Goal: Task Accomplishment & Management: Complete application form

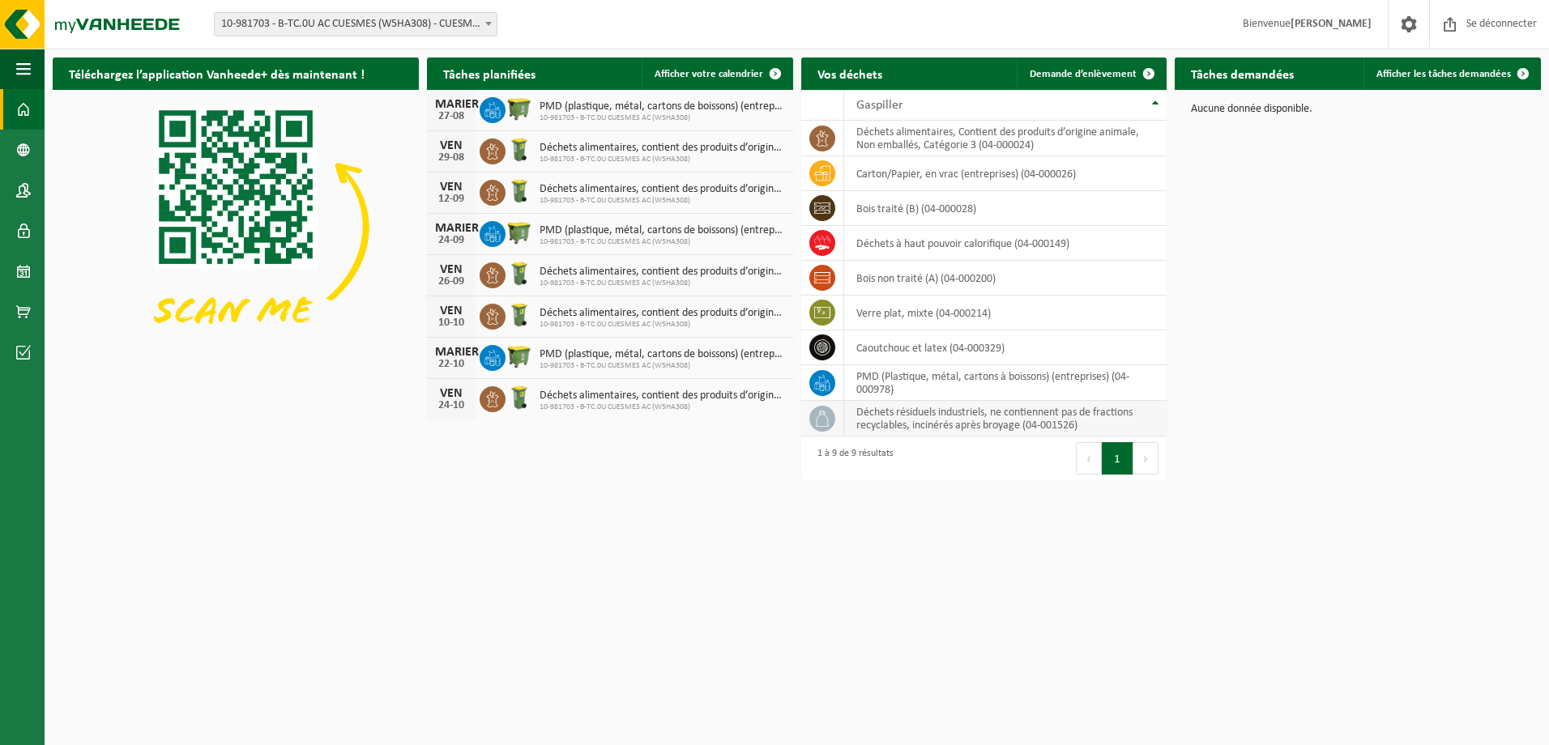
click at [949, 420] on td "Déchets résiduels industriels, ne contiennent pas de fractions recyclables, inc…" at bounding box center [1005, 419] width 323 height 36
click at [825, 420] on icon at bounding box center [822, 419] width 16 height 16
click at [946, 421] on td "Déchets résiduels industriels, ne contiennent pas de fractions recyclables, inc…" at bounding box center [1005, 419] width 323 height 36
drag, startPoint x: 815, startPoint y: 416, endPoint x: 841, endPoint y: 395, distance: 32.9
click at [815, 415] on icon at bounding box center [822, 419] width 16 height 16
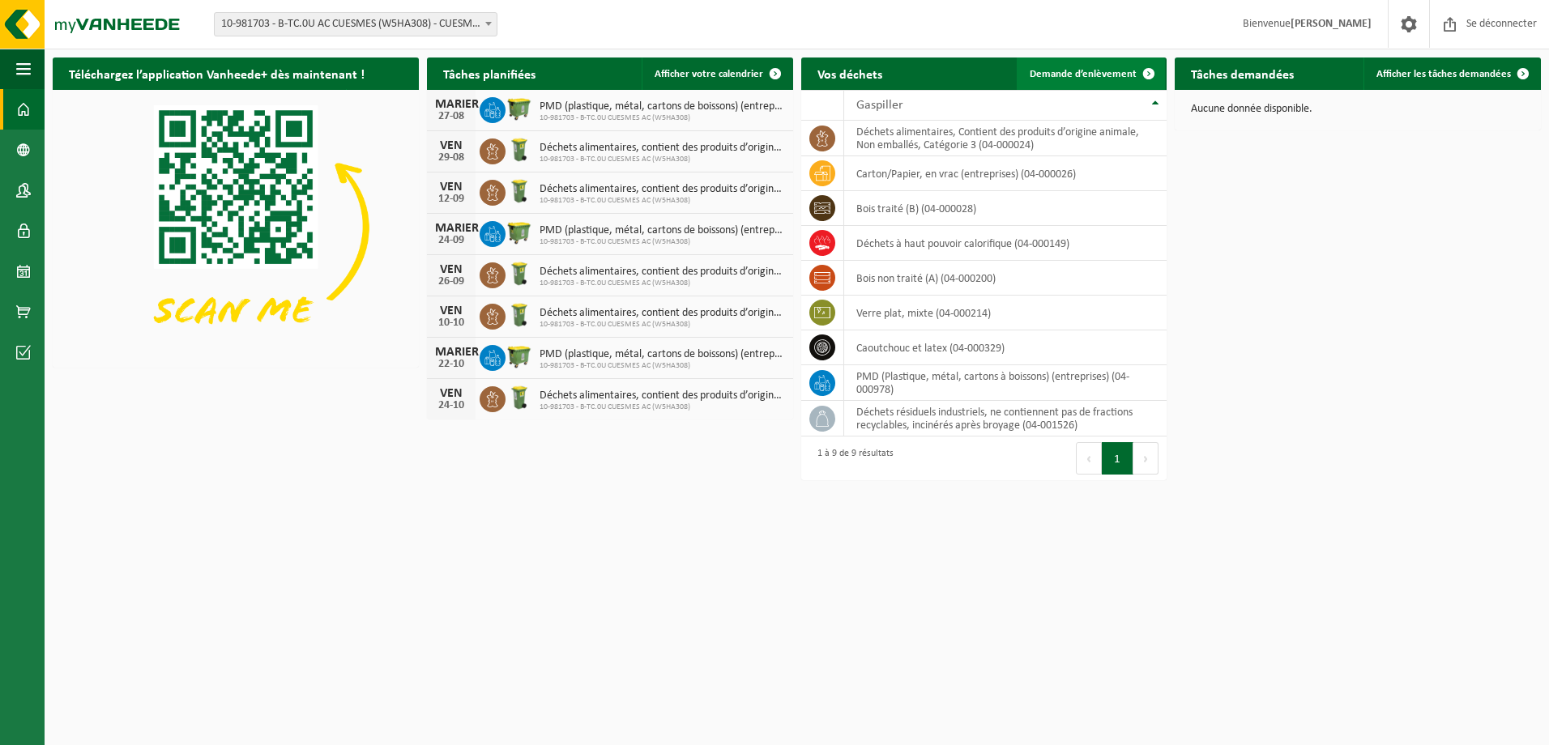
click at [1097, 75] on span "Demande d’enlèvement" at bounding box center [1083, 74] width 107 height 11
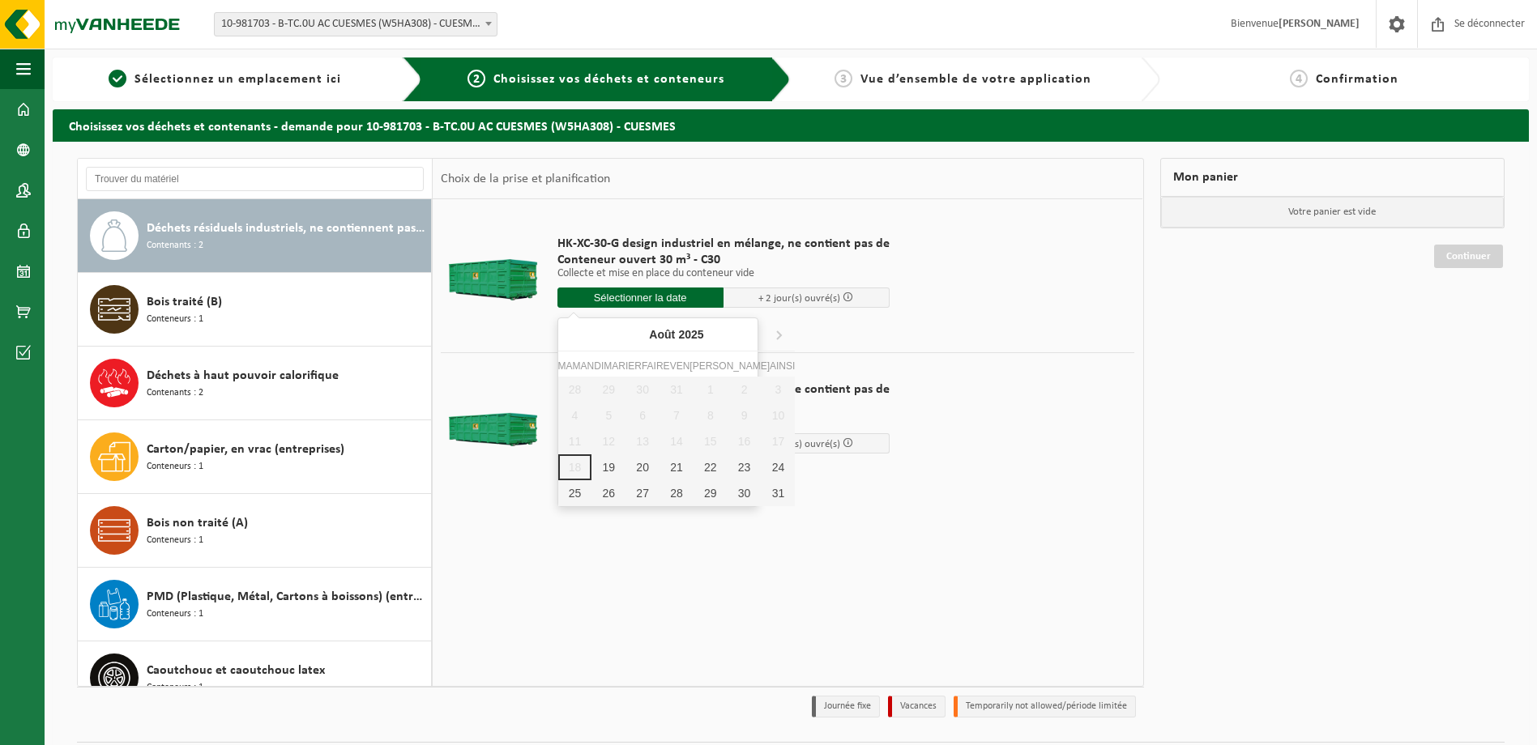
click at [639, 297] on input "text" at bounding box center [640, 298] width 166 height 20
click at [599, 471] on div "19" at bounding box center [608, 467] width 34 height 26
type input "Van 2025-08-19"
type input "2025-08-19"
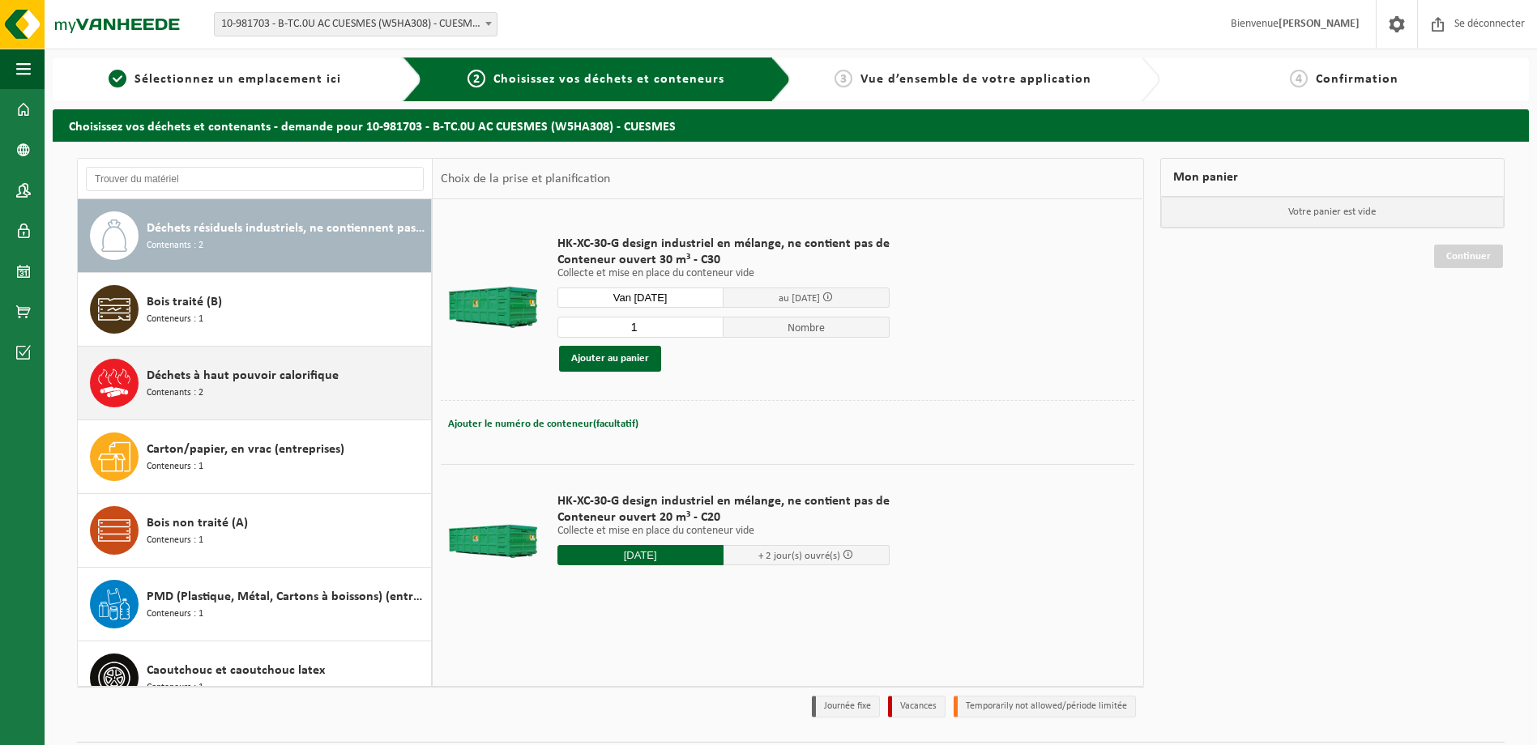
scroll to position [81, 0]
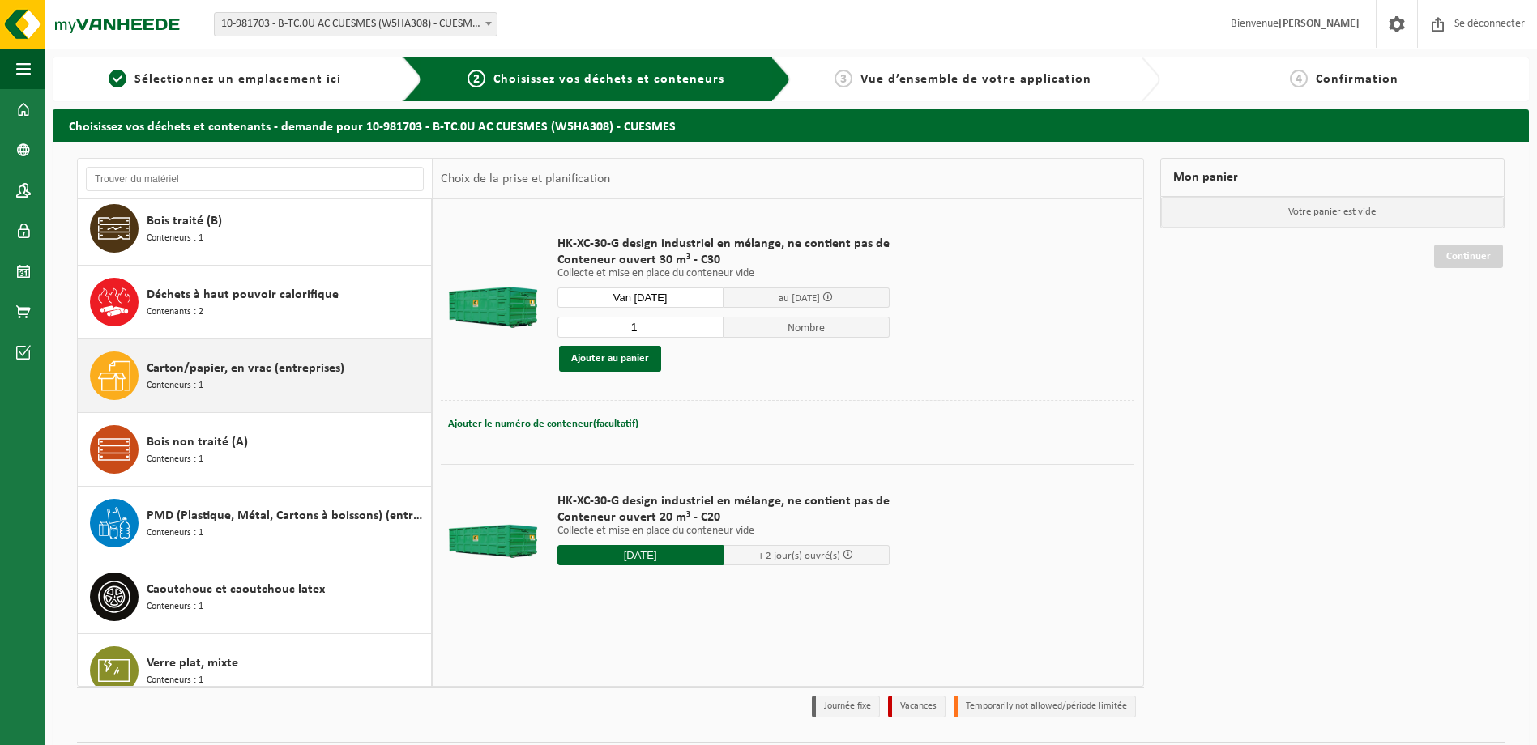
click at [232, 375] on span "Carton/papier, en vrac (entreprises)" at bounding box center [246, 368] width 198 height 19
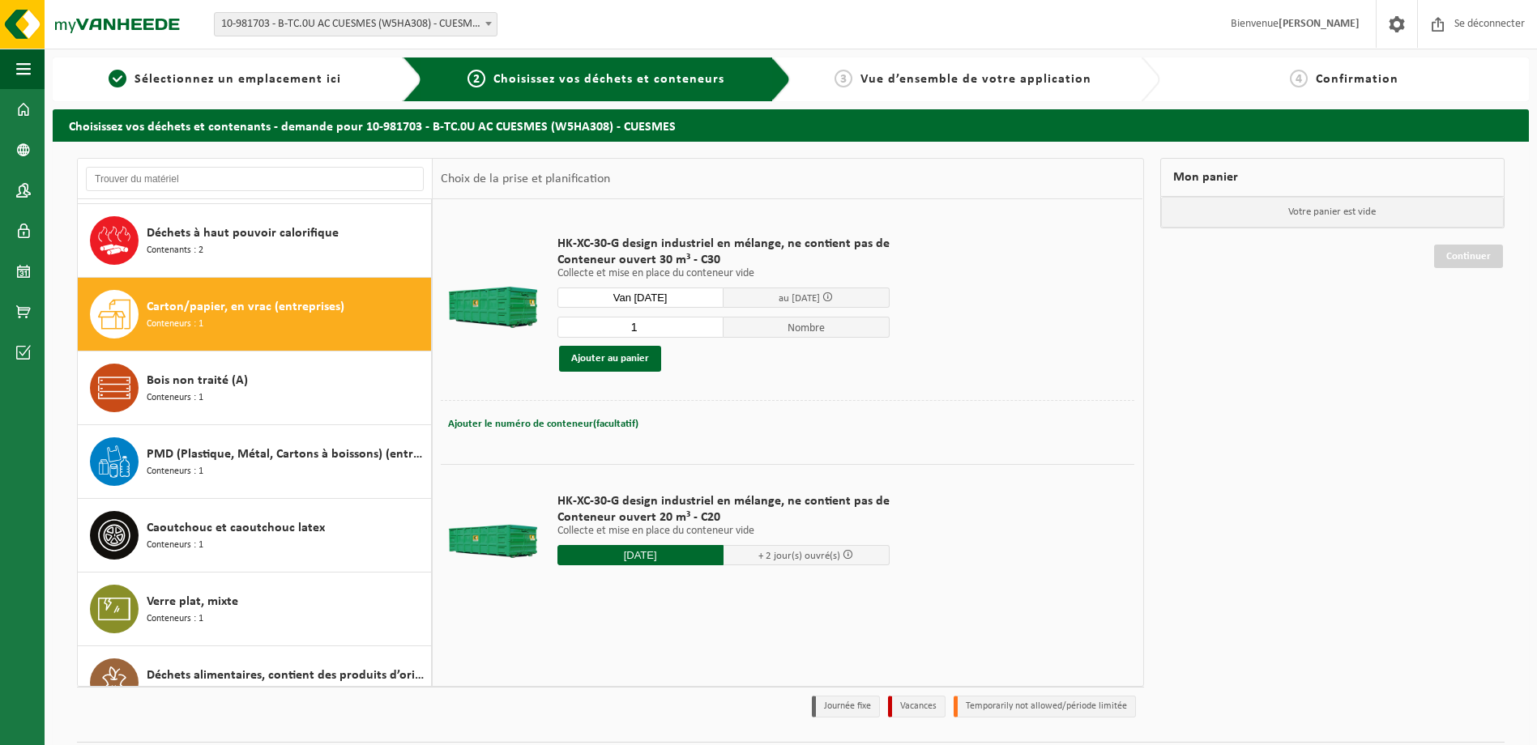
scroll to position [176, 0]
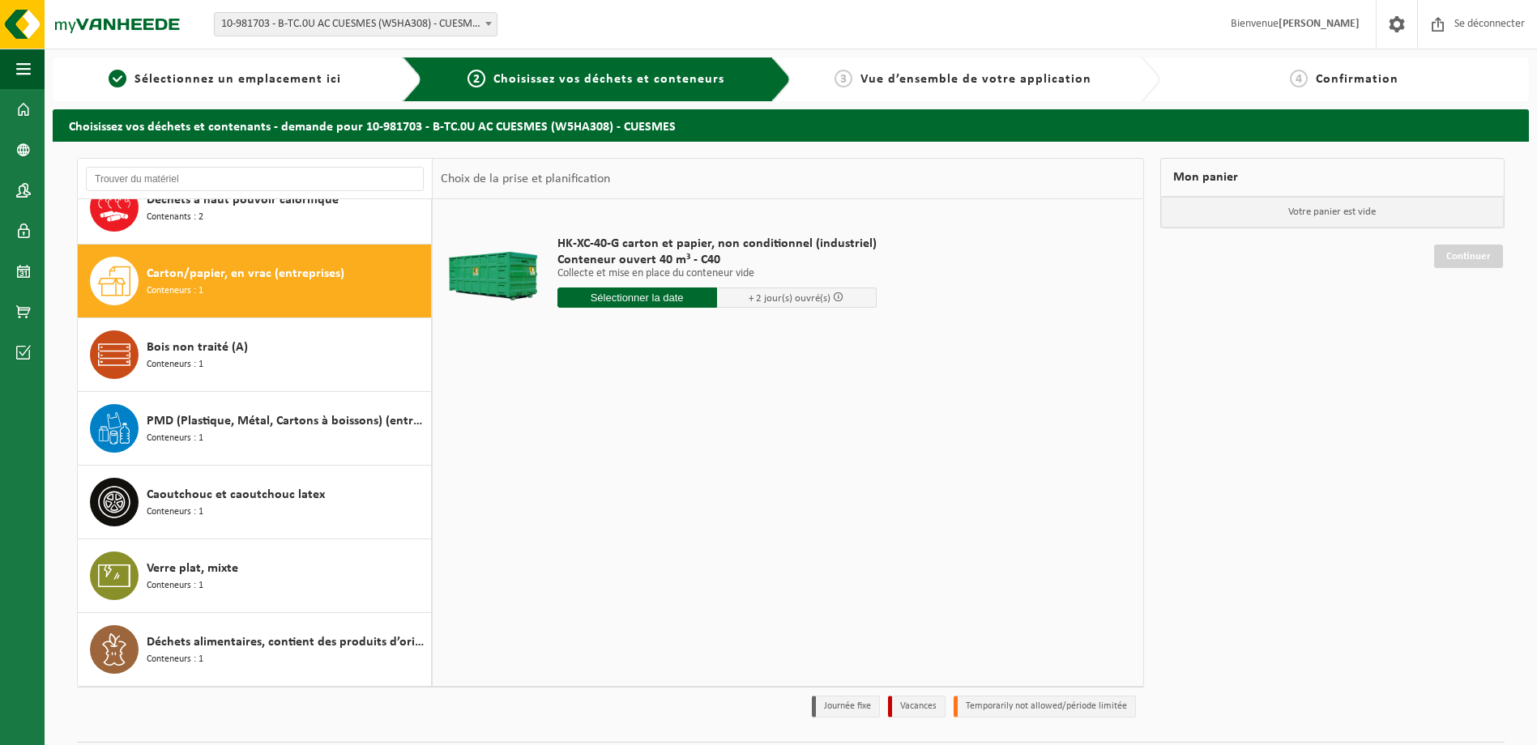
click at [649, 294] on input "text" at bounding box center [637, 298] width 160 height 20
click at [597, 466] on div "19" at bounding box center [608, 467] width 34 height 26
type input "Van 2025-08-19"
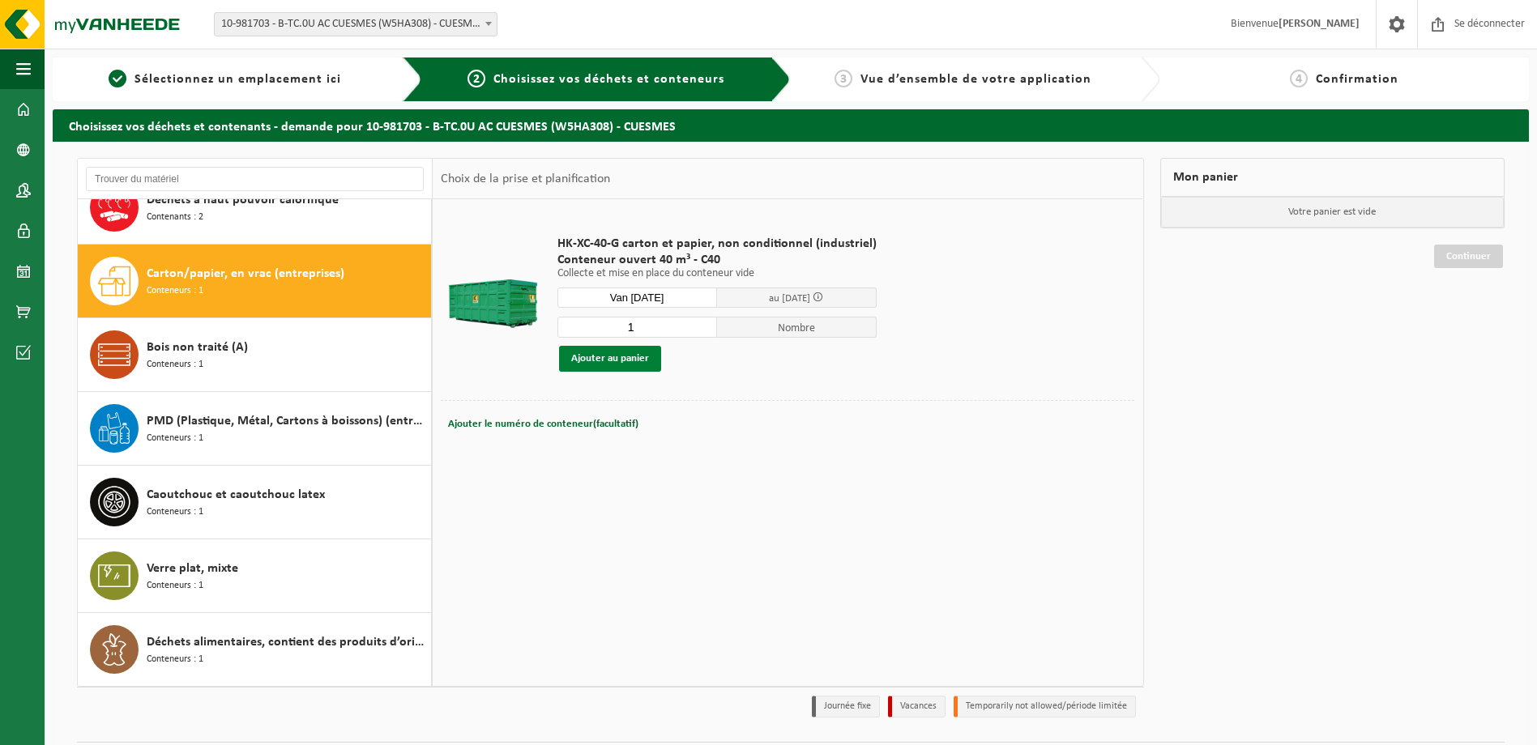
click at [631, 357] on button "Ajouter au panier" at bounding box center [610, 359] width 102 height 26
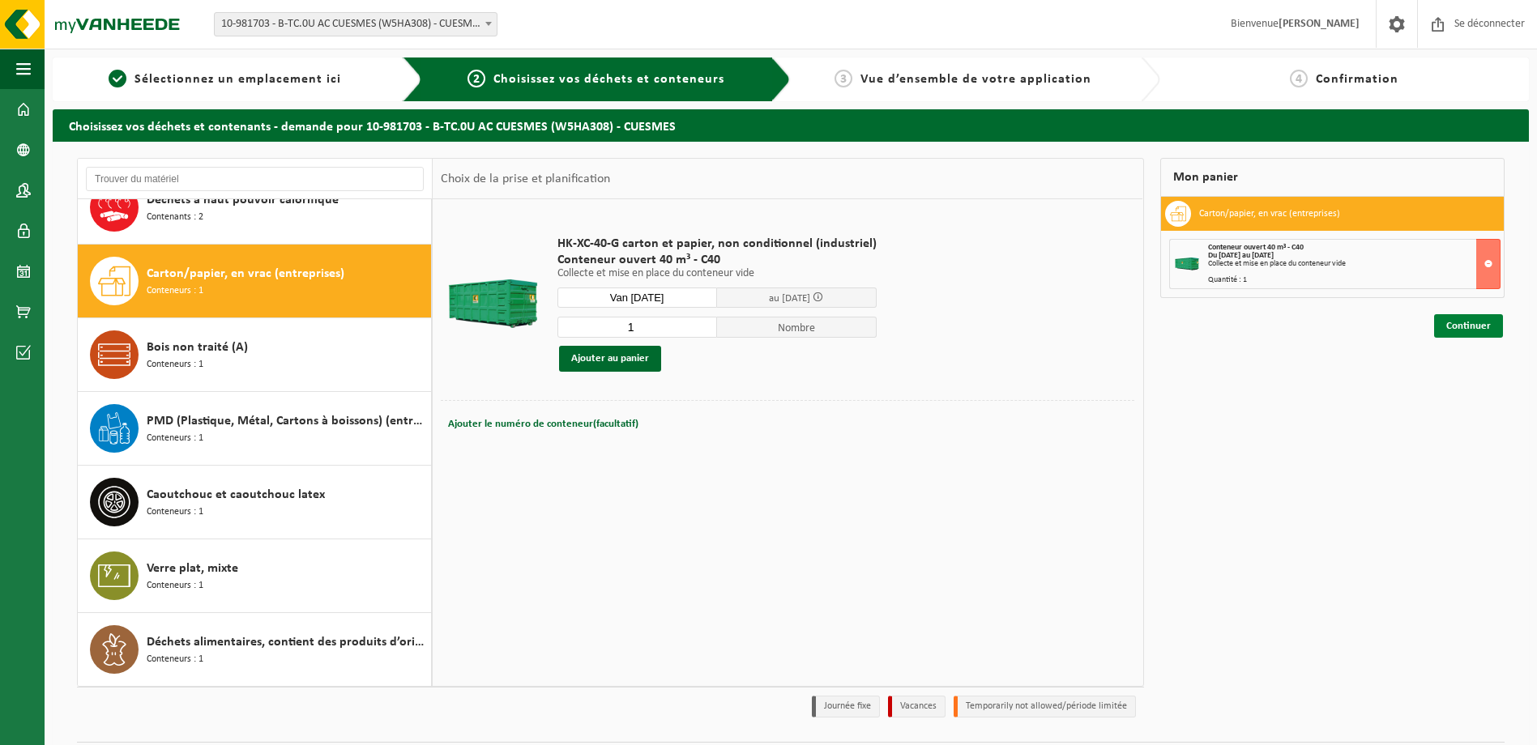
click at [1469, 331] on link "Continuer" at bounding box center [1468, 325] width 69 height 23
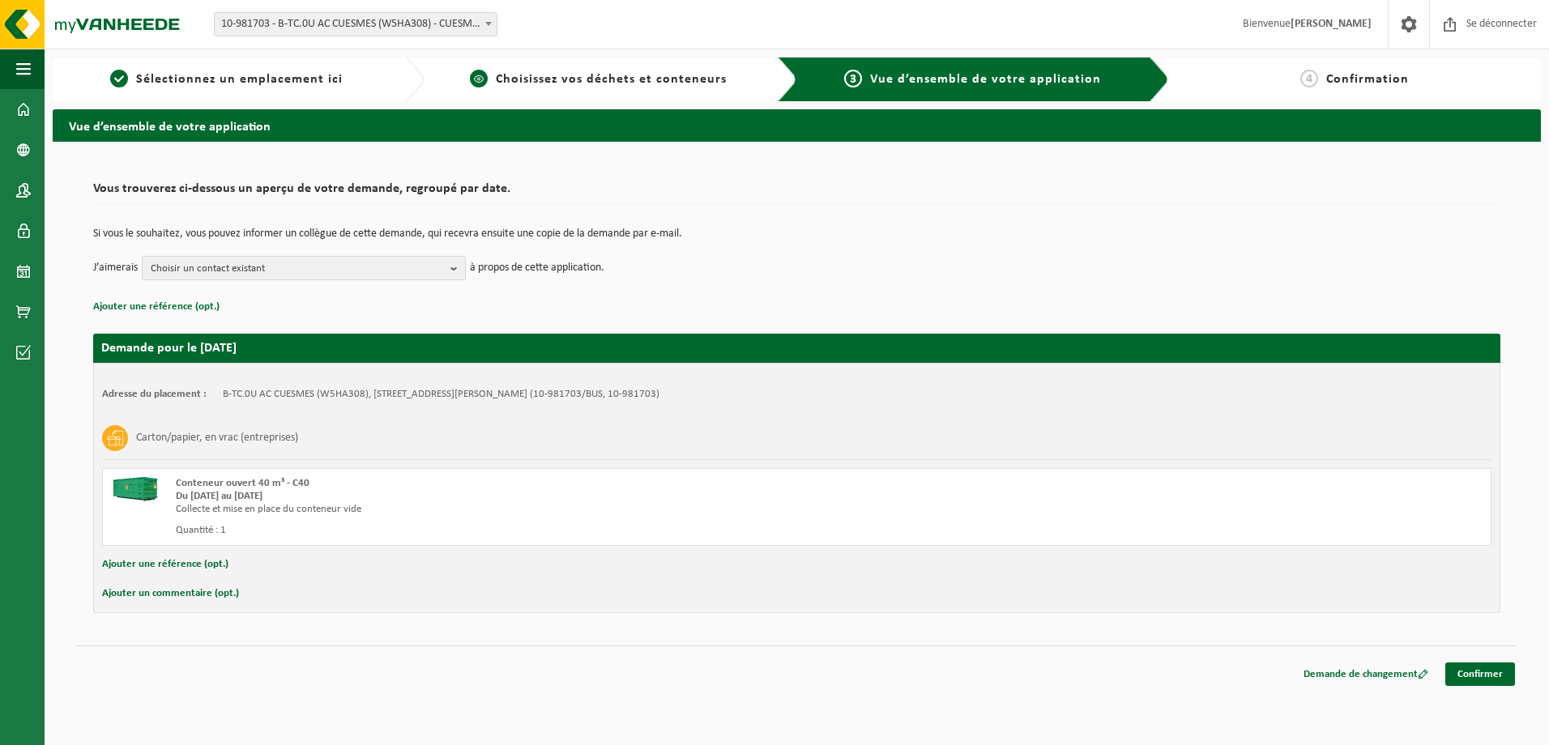
click at [639, 79] on span "Choisissez vos déchets et conteneurs" at bounding box center [611, 79] width 231 height 13
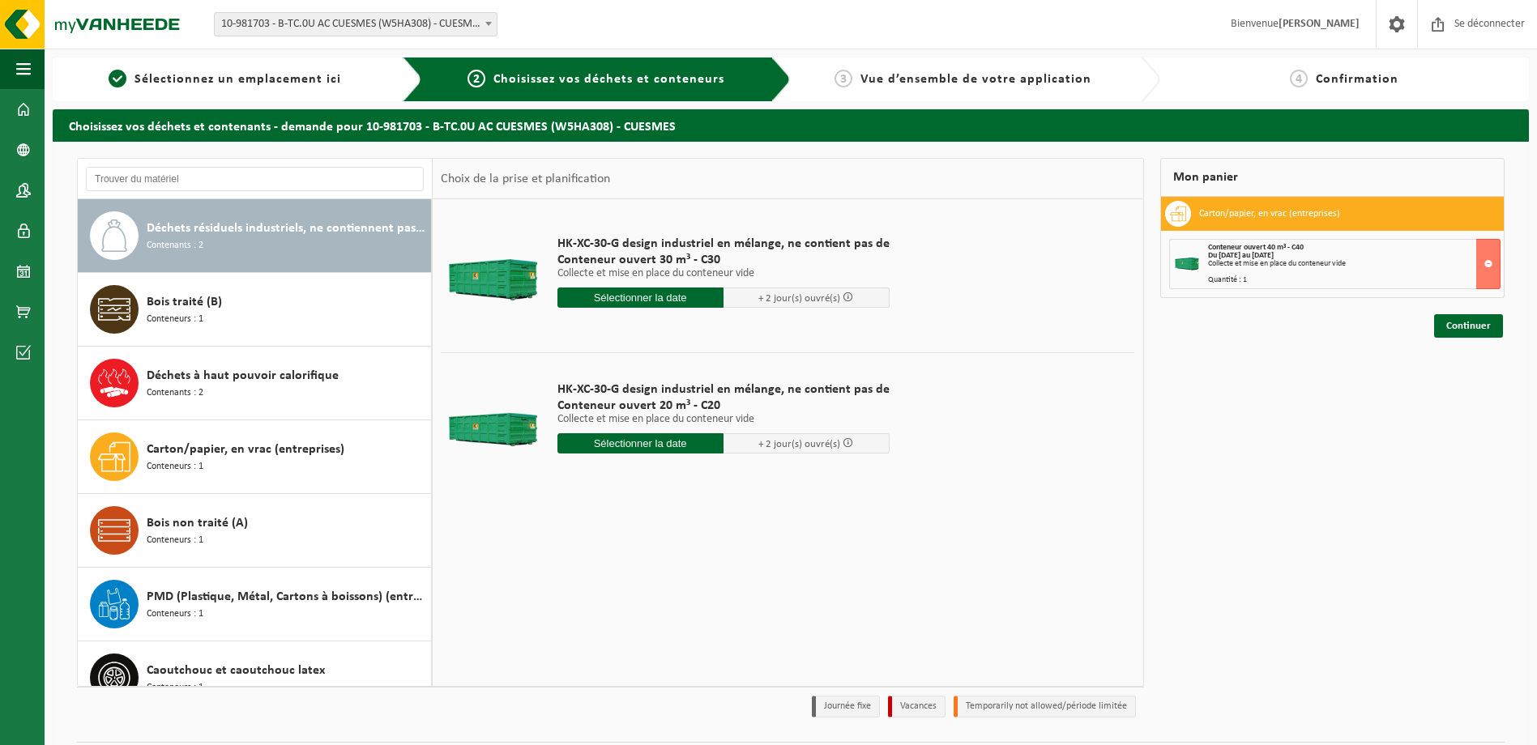
click at [651, 299] on input "text" at bounding box center [640, 298] width 166 height 20
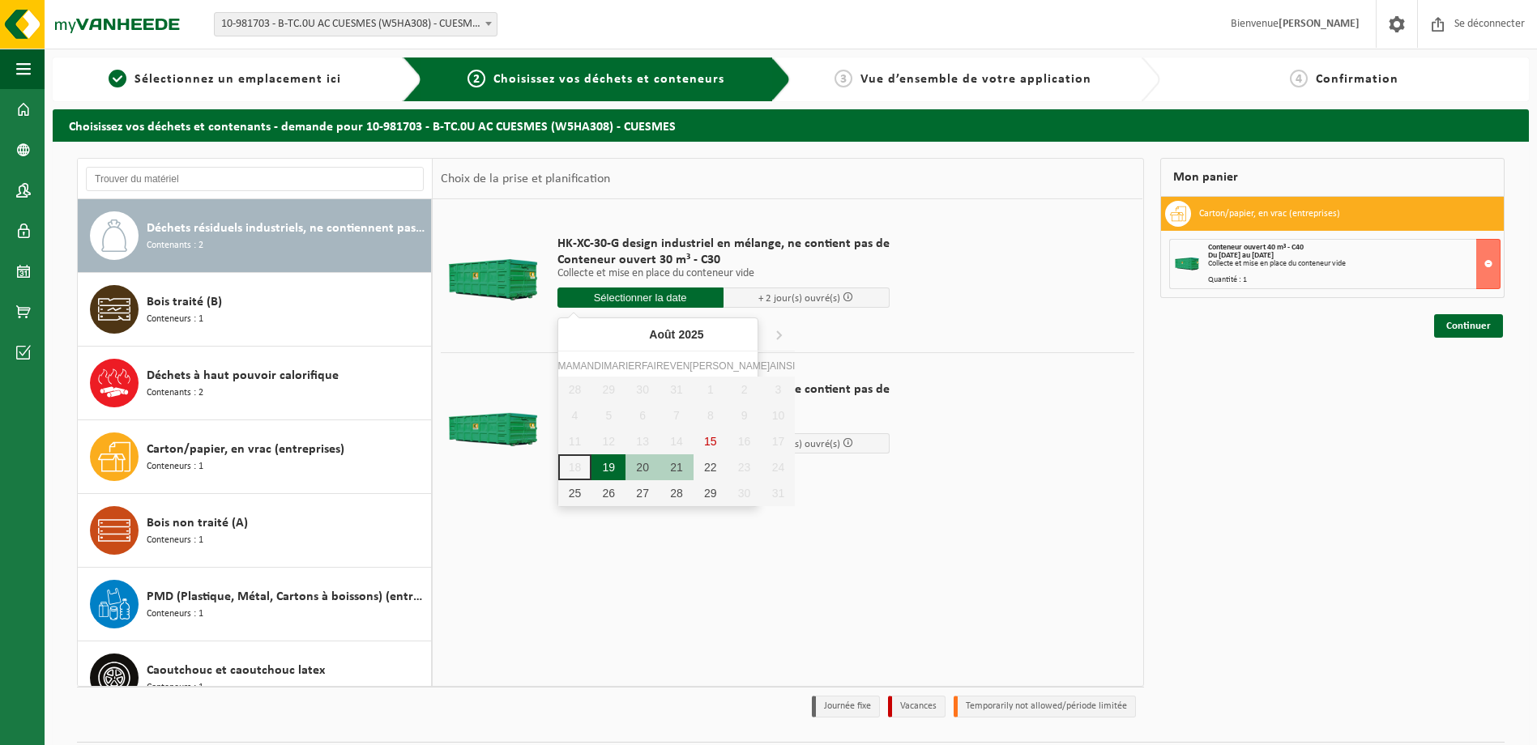
click at [604, 465] on div "19" at bounding box center [608, 467] width 34 height 26
type input "Van 2025-08-19"
type input "2025-08-19"
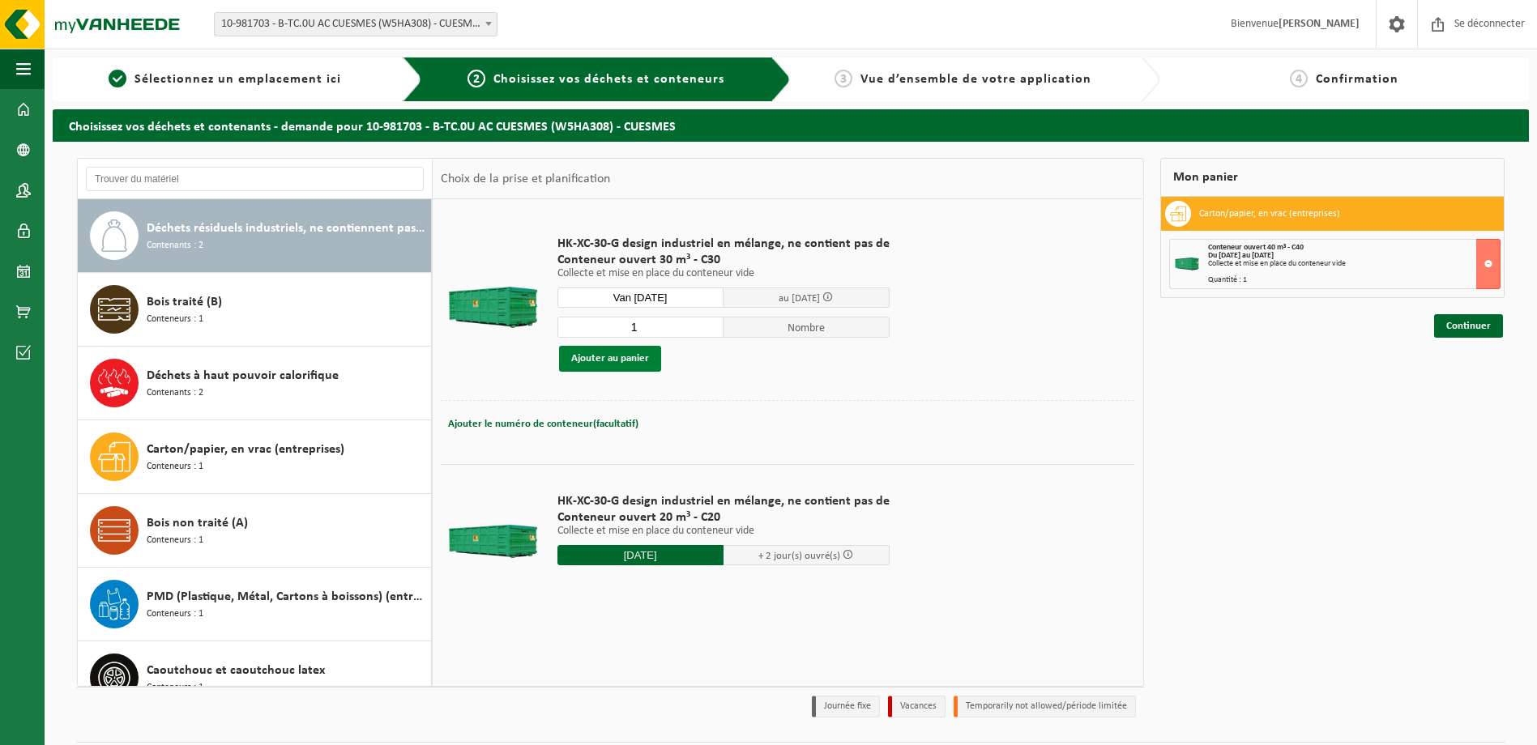
click at [616, 360] on button "Ajouter au panier" at bounding box center [610, 359] width 102 height 26
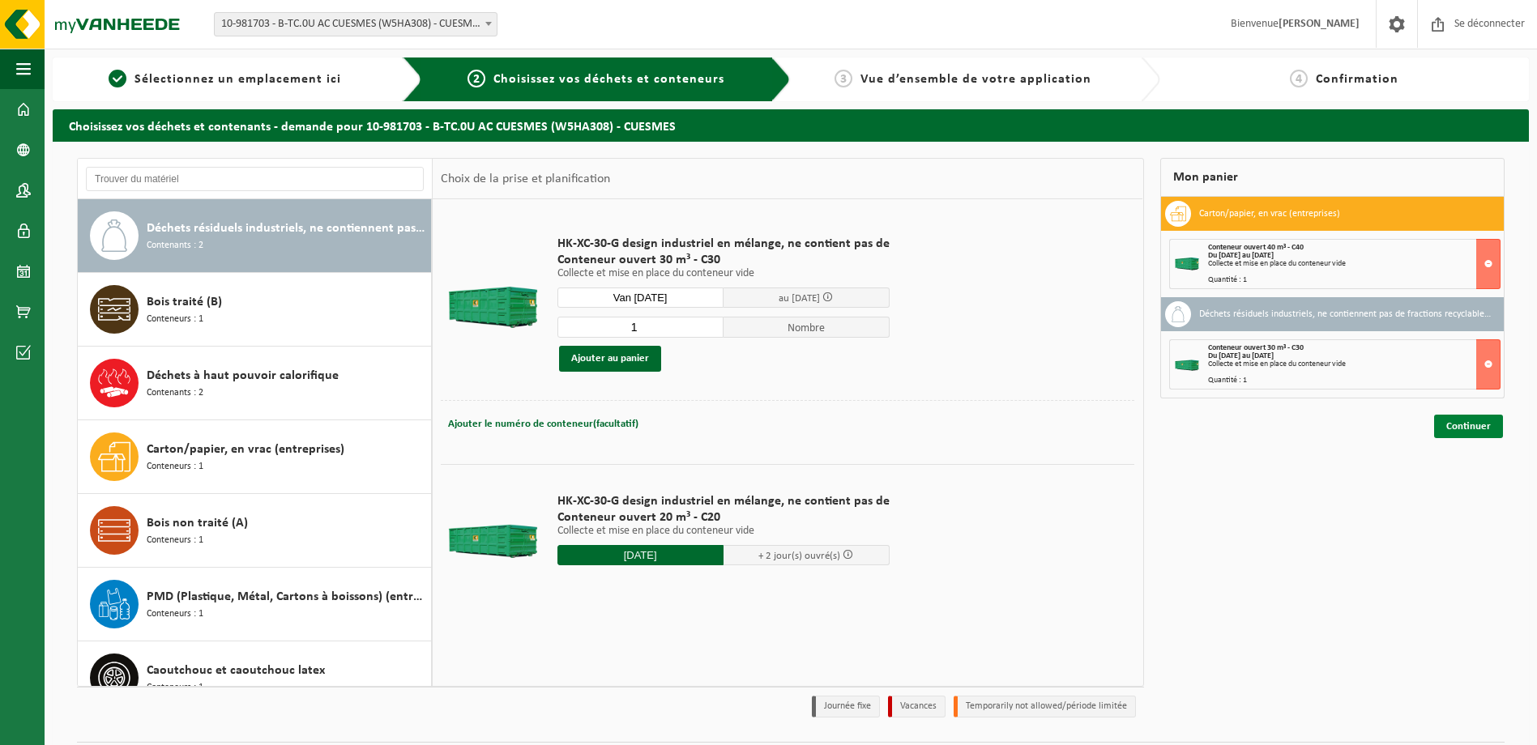
click at [1470, 422] on link "Continuer" at bounding box center [1468, 426] width 69 height 23
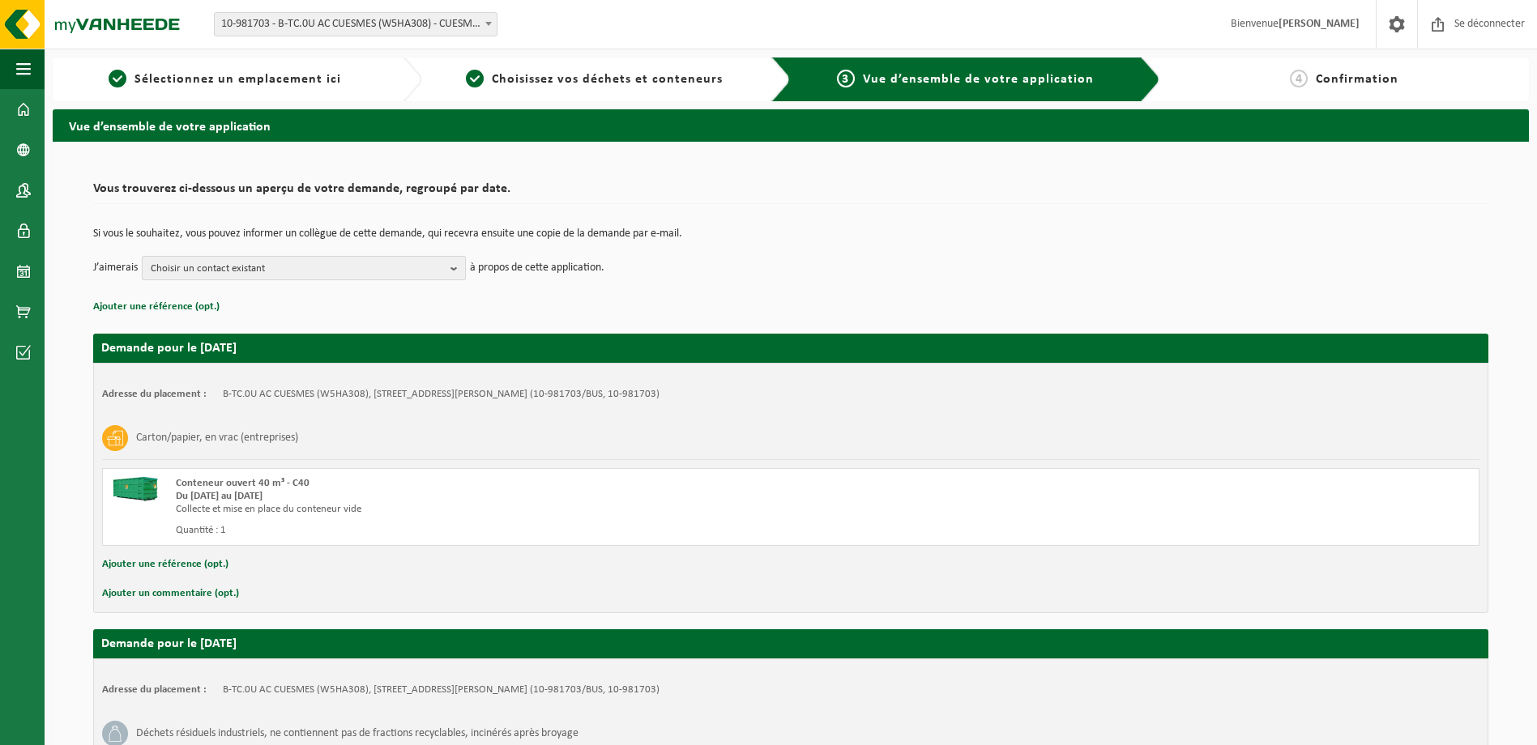
click at [455, 269] on b "button" at bounding box center [457, 268] width 15 height 23
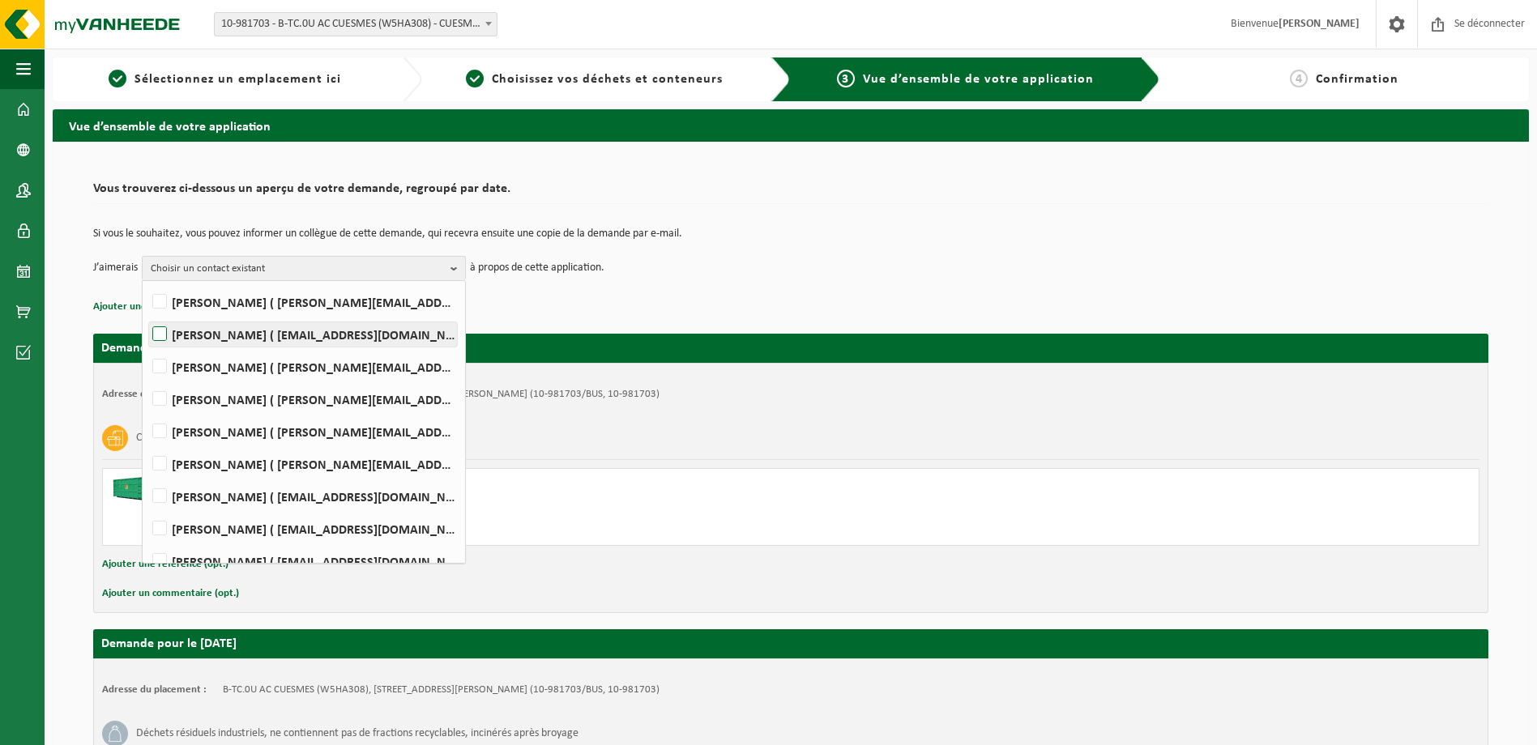
scroll to position [106, 0]
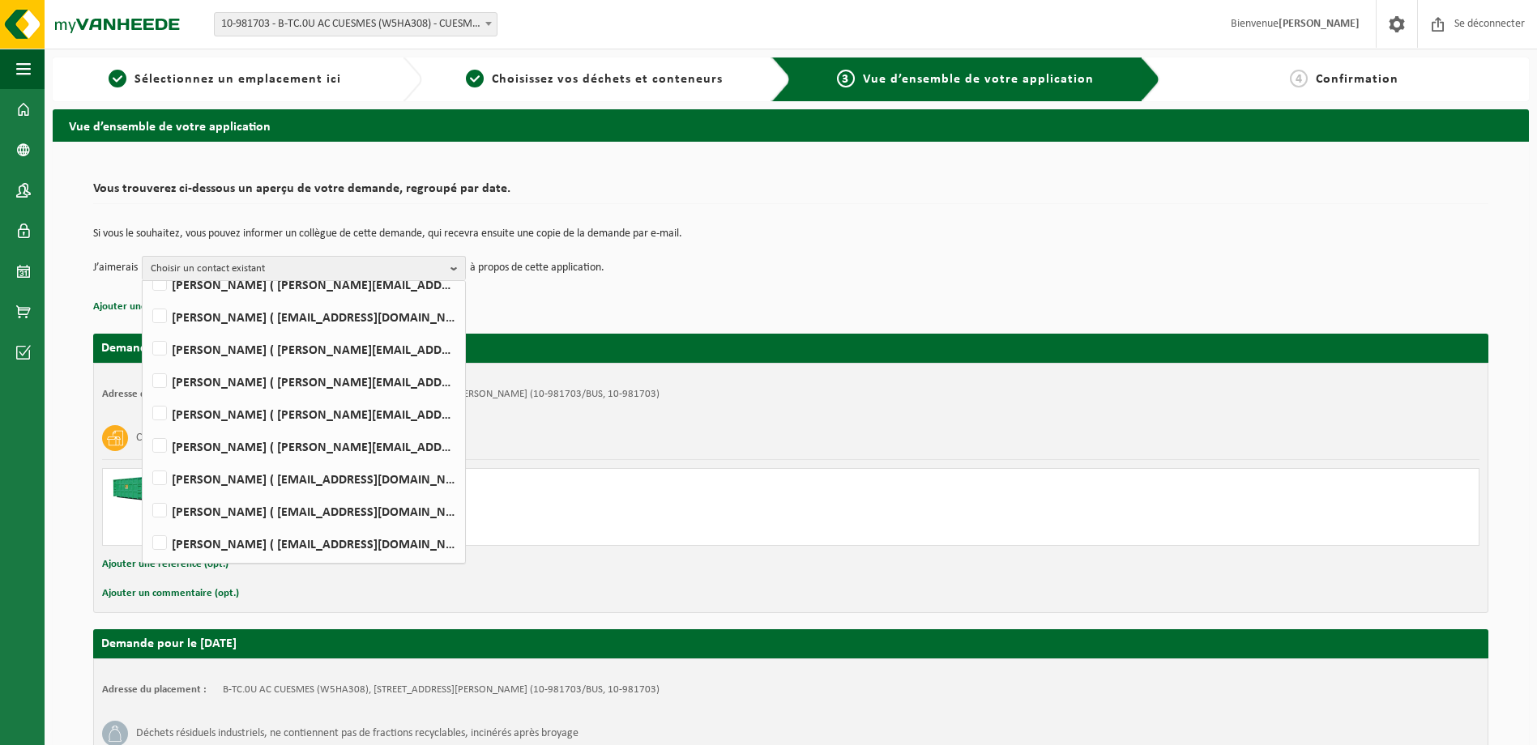
click at [904, 283] on div "Si vous le souhaitez, vous pouvez informer un collègue de cette demande, qui re…" at bounding box center [790, 254] width 1395 height 84
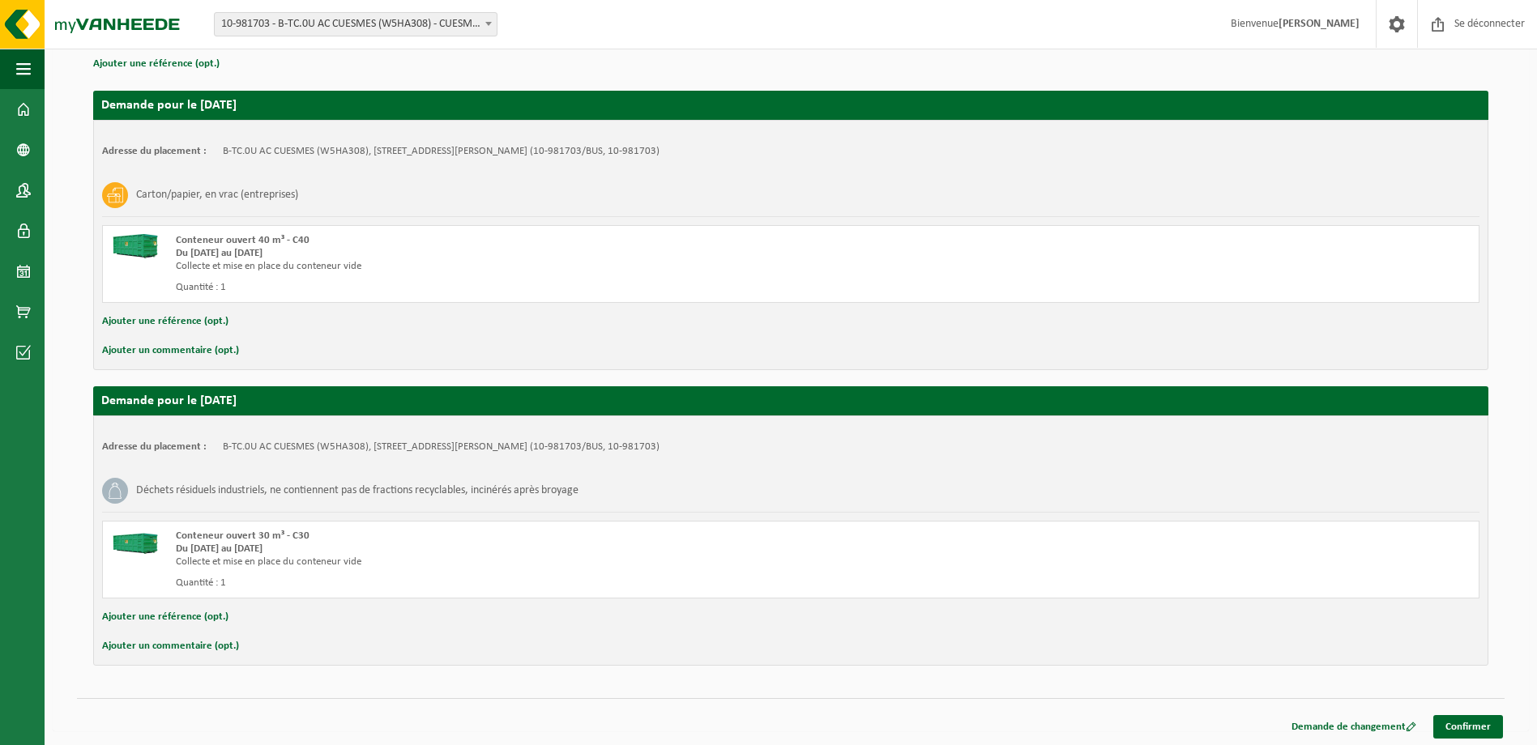
scroll to position [245, 0]
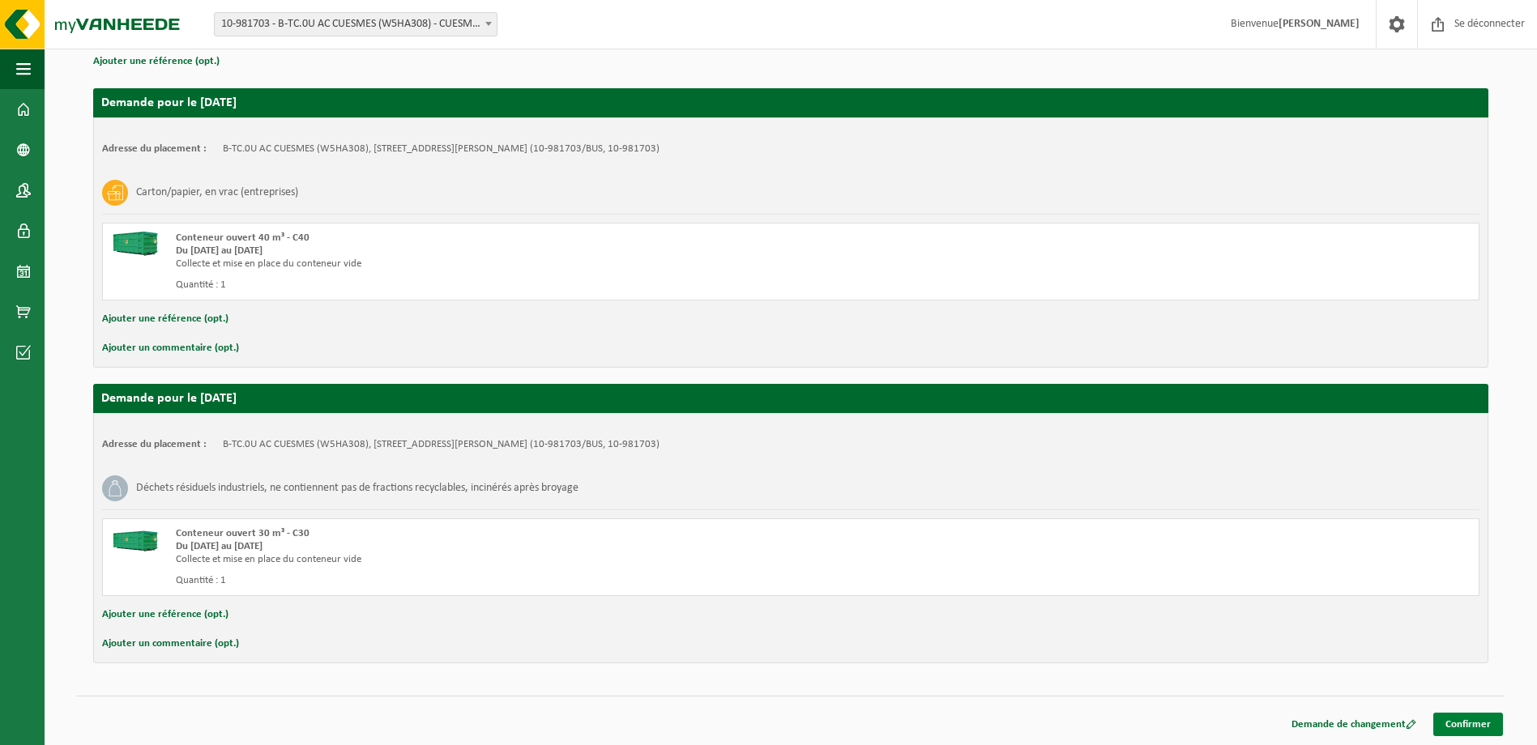
click at [1469, 728] on link "Confirmer" at bounding box center [1468, 724] width 70 height 23
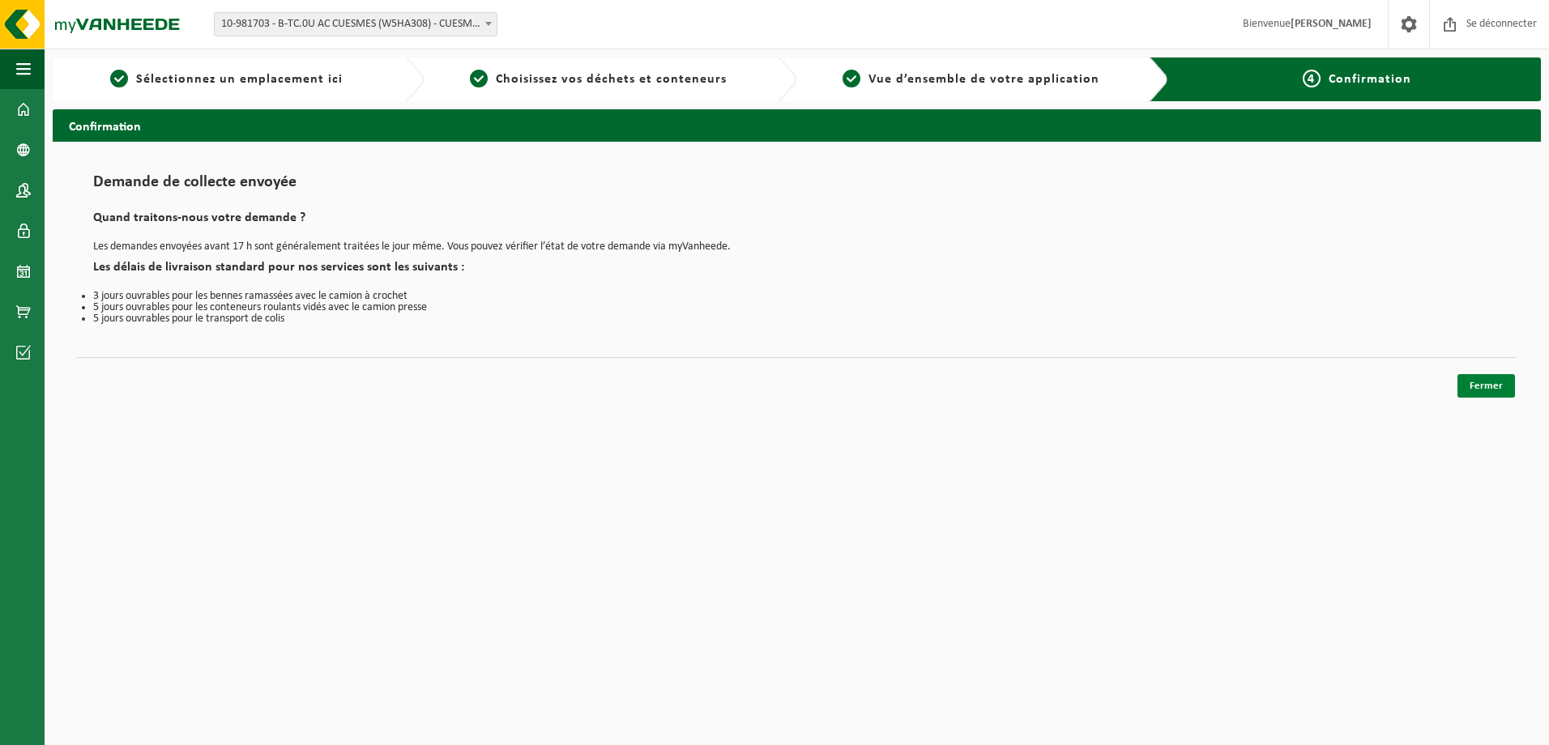
click at [1477, 384] on link "Fermer" at bounding box center [1486, 385] width 58 height 23
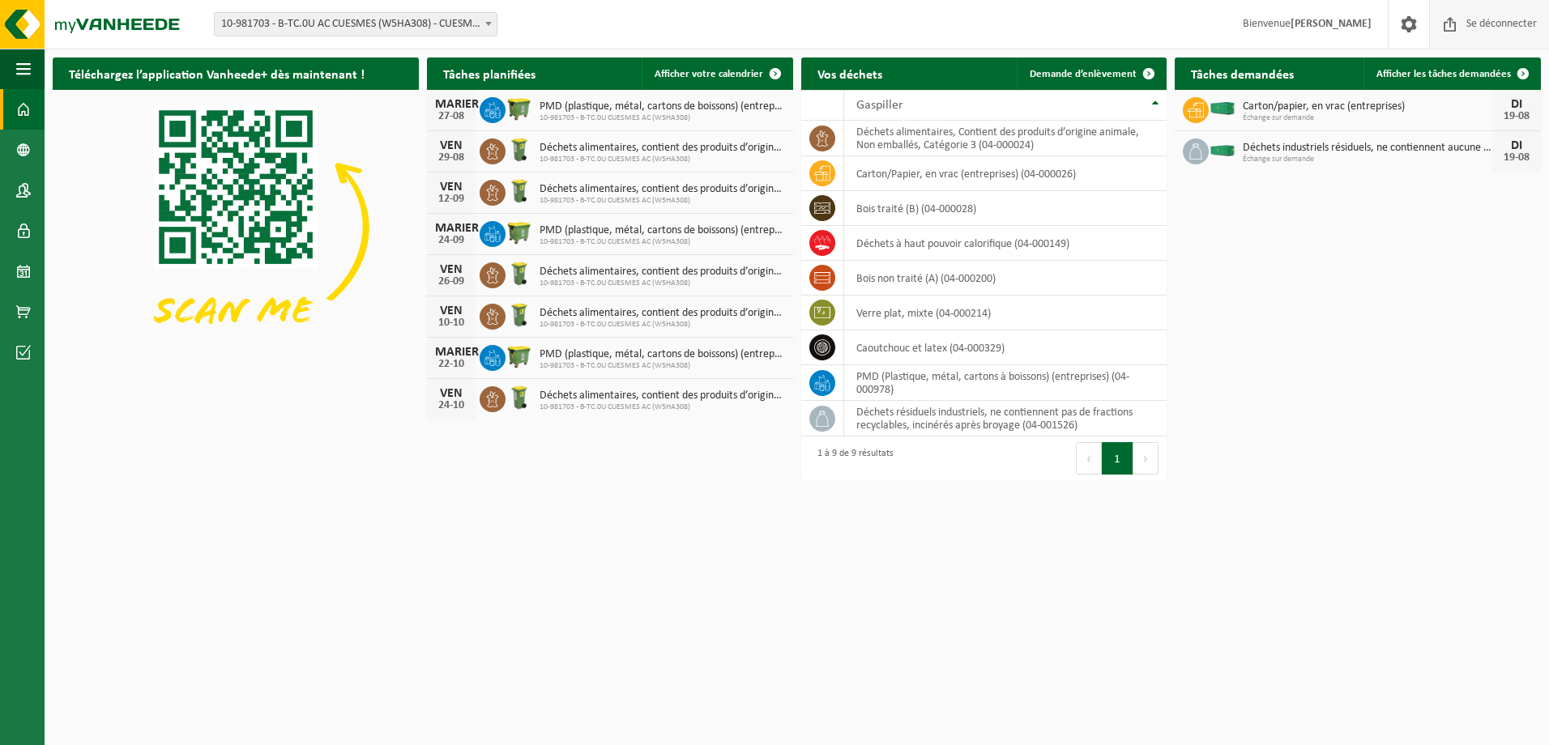
click at [1504, 25] on span "Se déconnecter" at bounding box center [1501, 24] width 79 height 48
